Goal: Obtain resource: Obtain resource

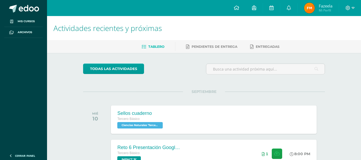
scroll to position [230, 0]
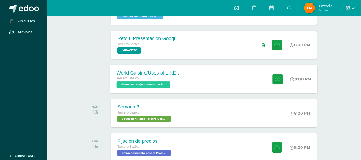
scroll to position [98, 0]
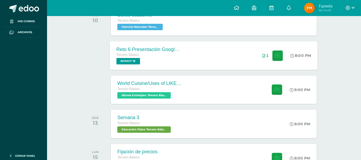
click at [189, 61] on div "Reto 6 Presentación Google Slides Clase 3 y 4 Tercero Básico IMPACT 'B' 8:00 PM…" at bounding box center [214, 55] width 208 height 29
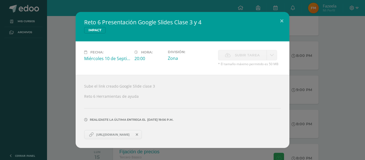
click at [40, 17] on div "Reto 6 Presentación Google Slides Clase 3 y 4 IMPACT Fecha: Miércoles 10 de Sep…" at bounding box center [182, 80] width 361 height 136
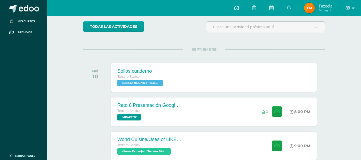
scroll to position [107, 0]
